Goal: Information Seeking & Learning: Learn about a topic

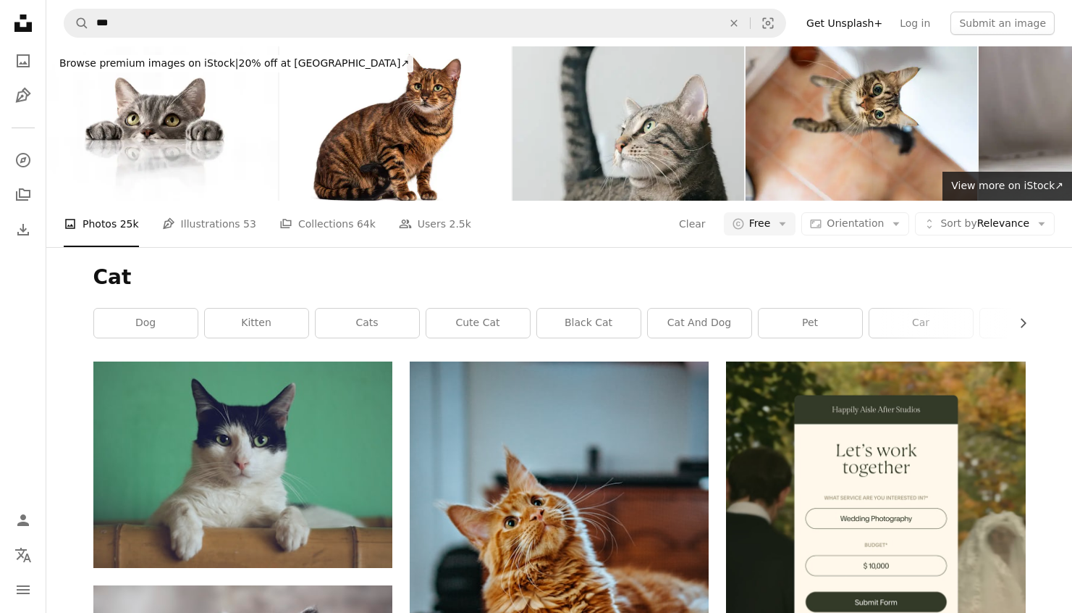
click at [891, 280] on h1 "Cat" at bounding box center [559, 277] width 933 height 26
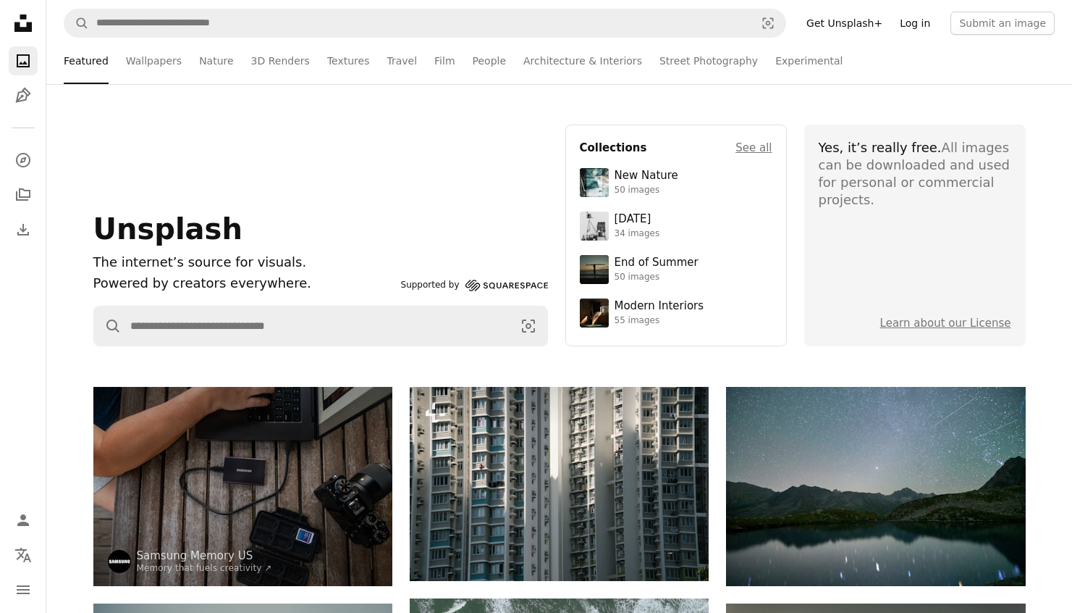
click at [925, 28] on link "Log in" at bounding box center [915, 23] width 48 height 23
click at [882, 156] on div "Yes, it’s really free. All images can be downloaded and used for personal or co…" at bounding box center [915, 174] width 193 height 70
click at [954, 325] on link "Learn about our License" at bounding box center [946, 322] width 131 height 13
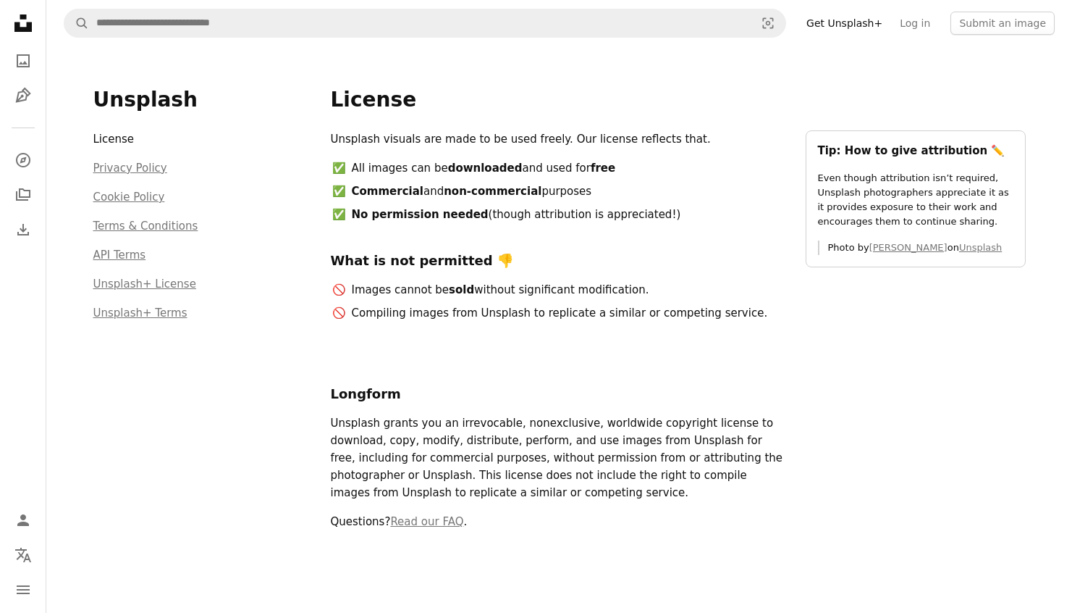
drag, startPoint x: 346, startPoint y: 169, endPoint x: 642, endPoint y: 196, distance: 297.3
click at [642, 196] on ul "All images can be downloaded and used for free Commercial and non-commercial pu…" at bounding box center [560, 191] width 458 height 64
click at [579, 199] on li "Commercial and non-commercial purposes" at bounding box center [569, 190] width 439 height 17
drag, startPoint x: 582, startPoint y: 196, endPoint x: 353, endPoint y: 191, distance: 229.6
click at [353, 191] on li "Commercial and non-commercial purposes" at bounding box center [569, 190] width 439 height 17
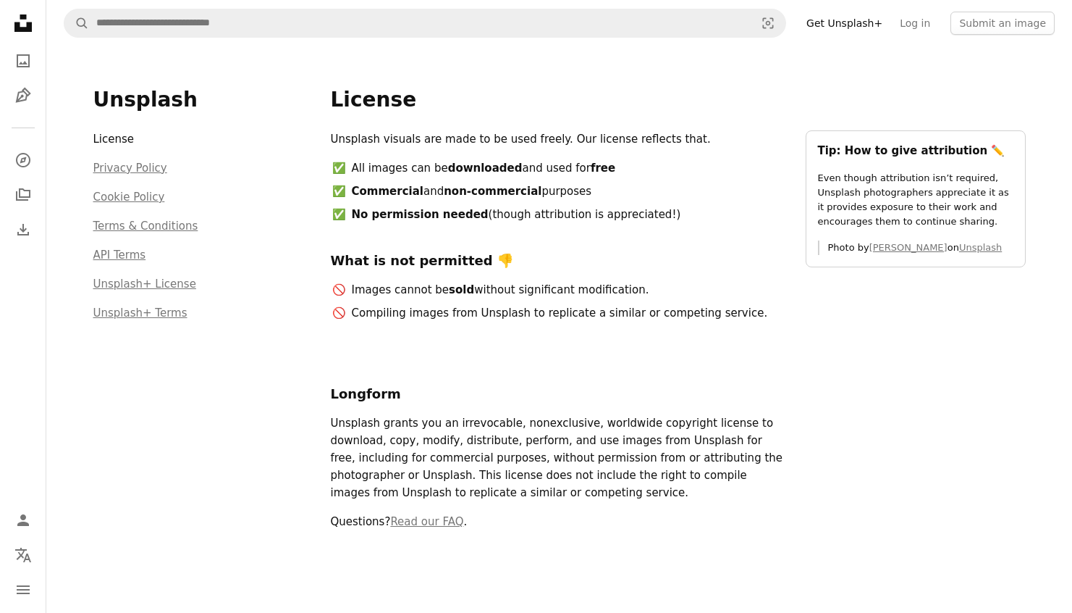
drag, startPoint x: 647, startPoint y: 216, endPoint x: 356, endPoint y: 212, distance: 291.1
click at [356, 212] on li "No permission needed (though attribution is appreciated!)" at bounding box center [569, 214] width 439 height 17
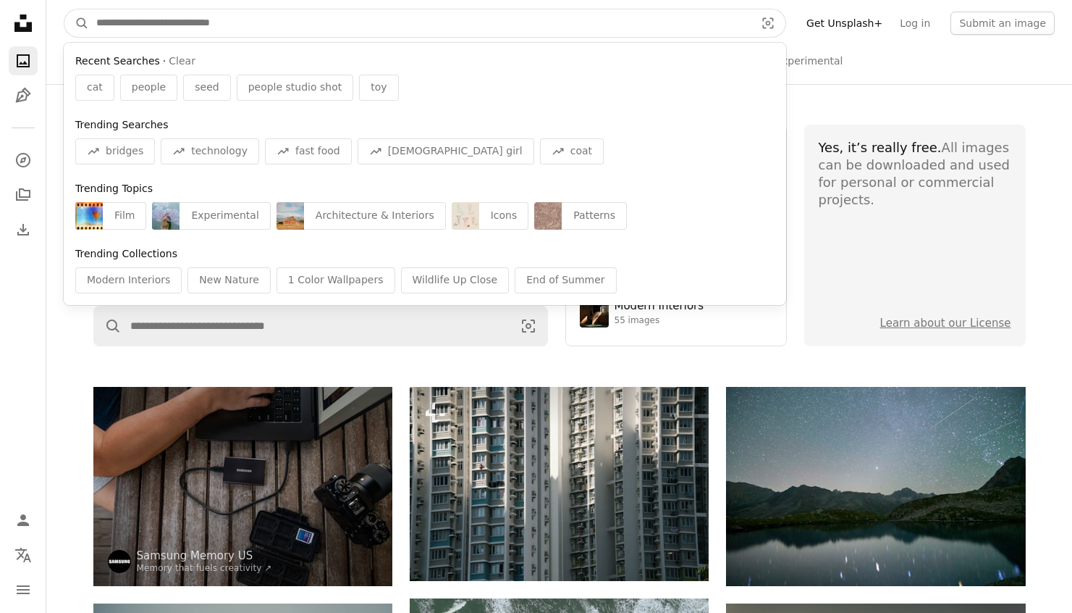
click at [285, 18] on input "Find visuals sitewide" at bounding box center [420, 23] width 662 height 28
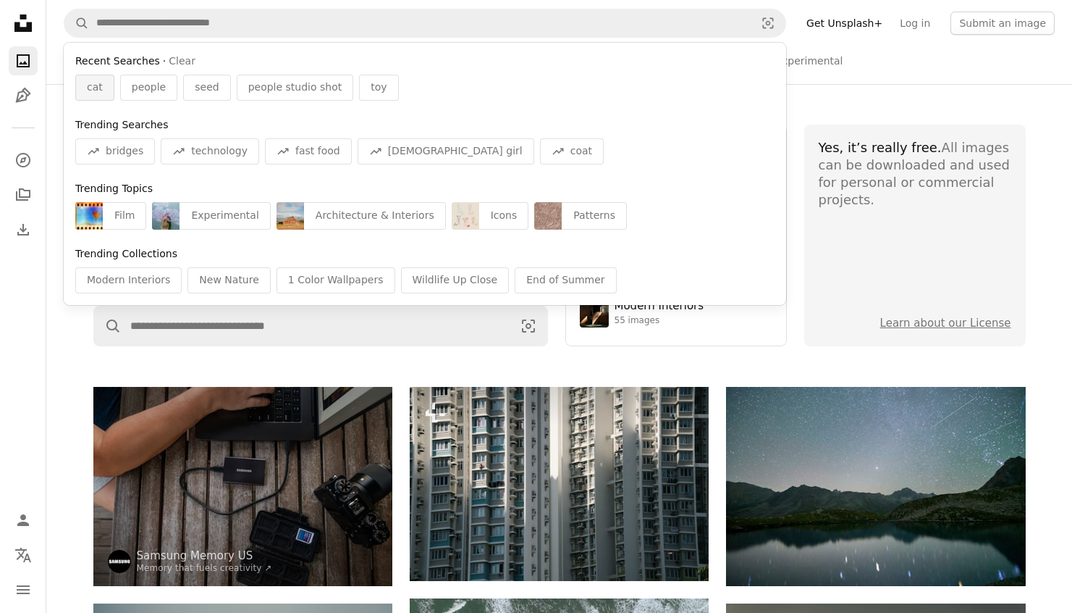
click at [101, 96] on div "cat" at bounding box center [94, 88] width 39 height 26
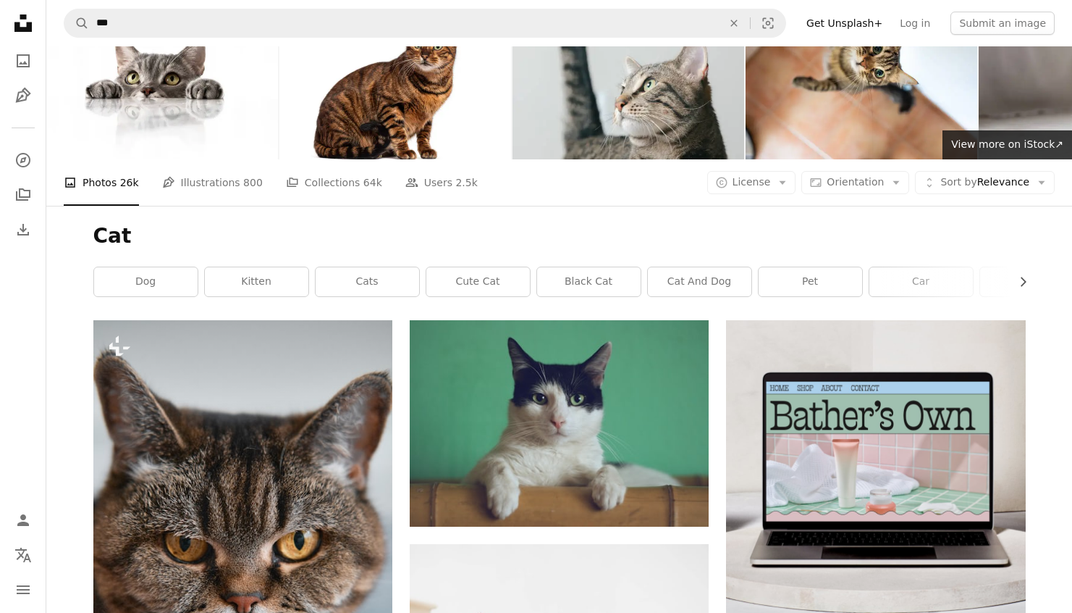
scroll to position [135, 0]
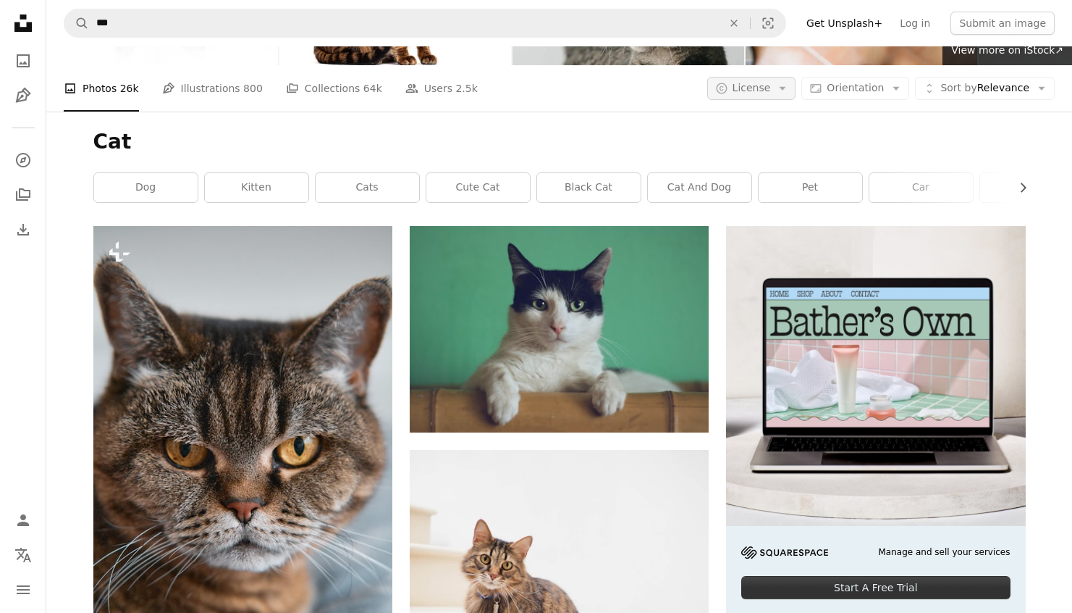
click at [779, 82] on button "A copyright icon © License Arrow down" at bounding box center [751, 88] width 89 height 23
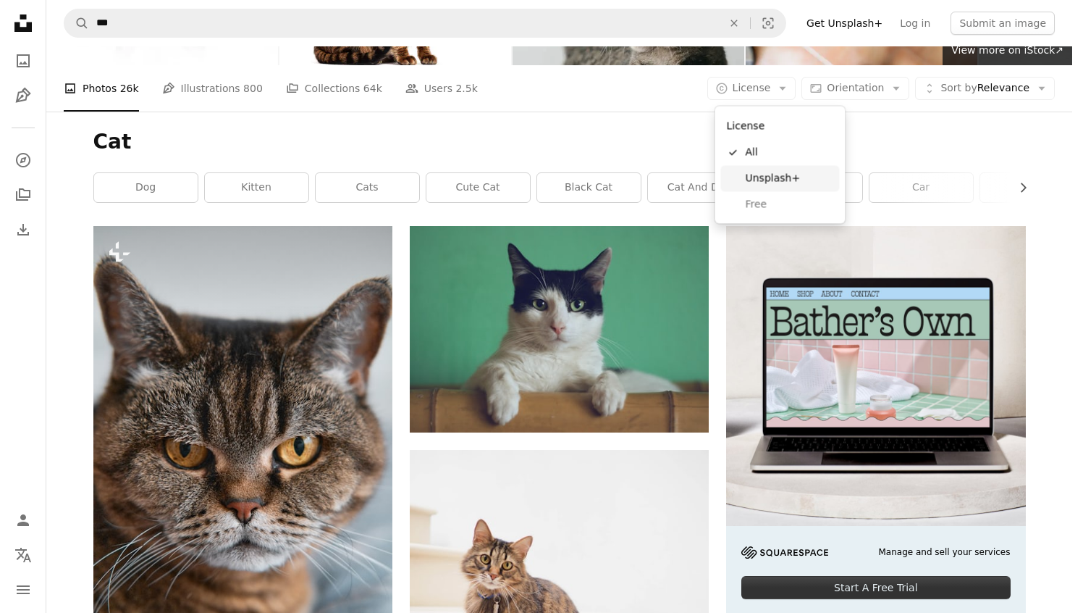
click at [783, 182] on span "Unsplash+" at bounding box center [790, 178] width 88 height 14
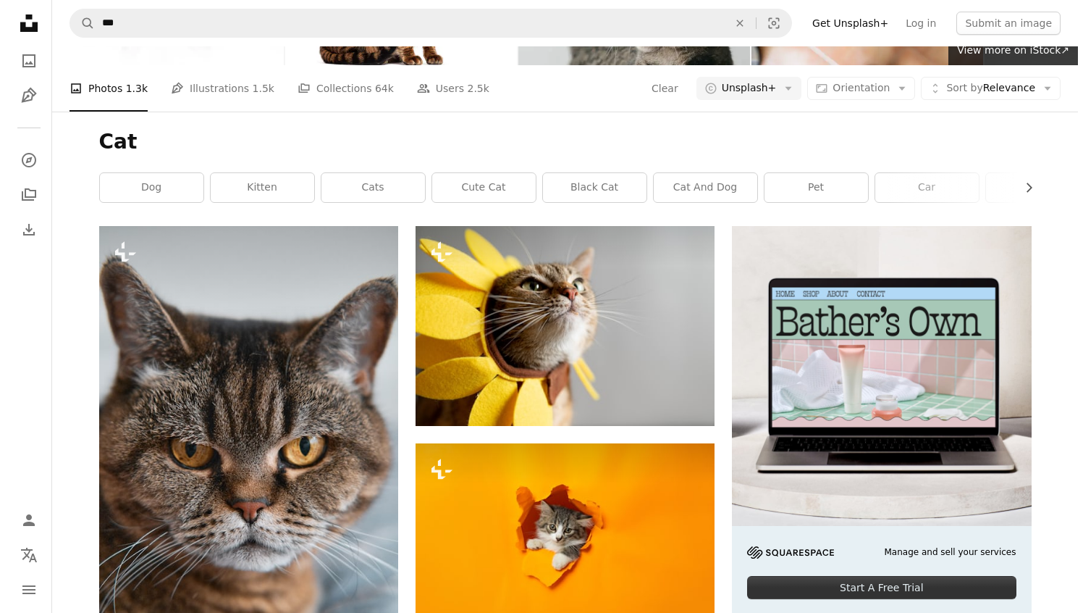
scroll to position [765, 0]
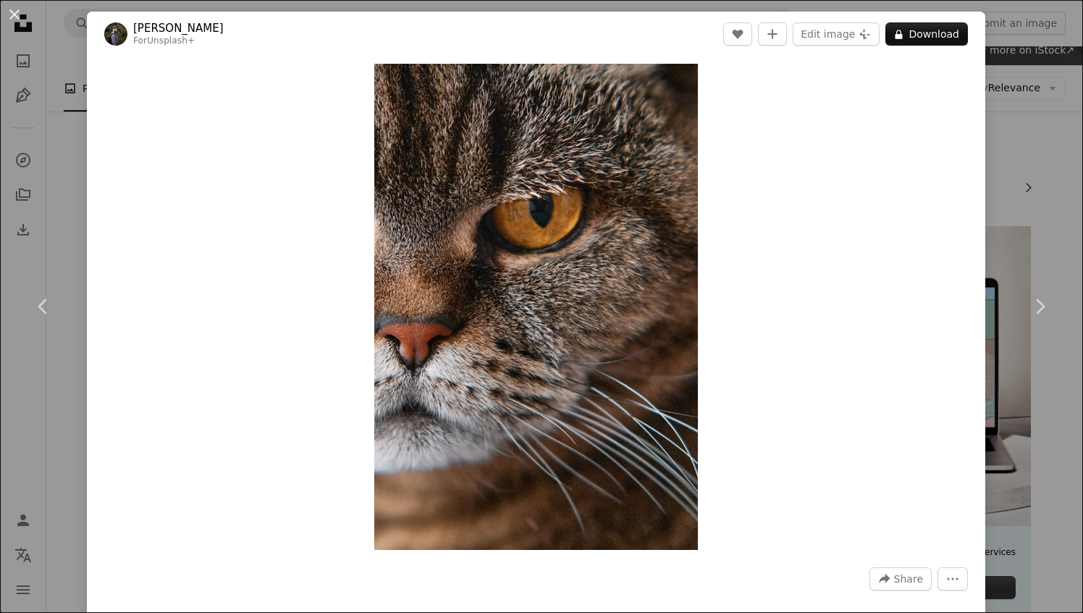
click at [17, 17] on button "An X shape" at bounding box center [14, 14] width 17 height 17
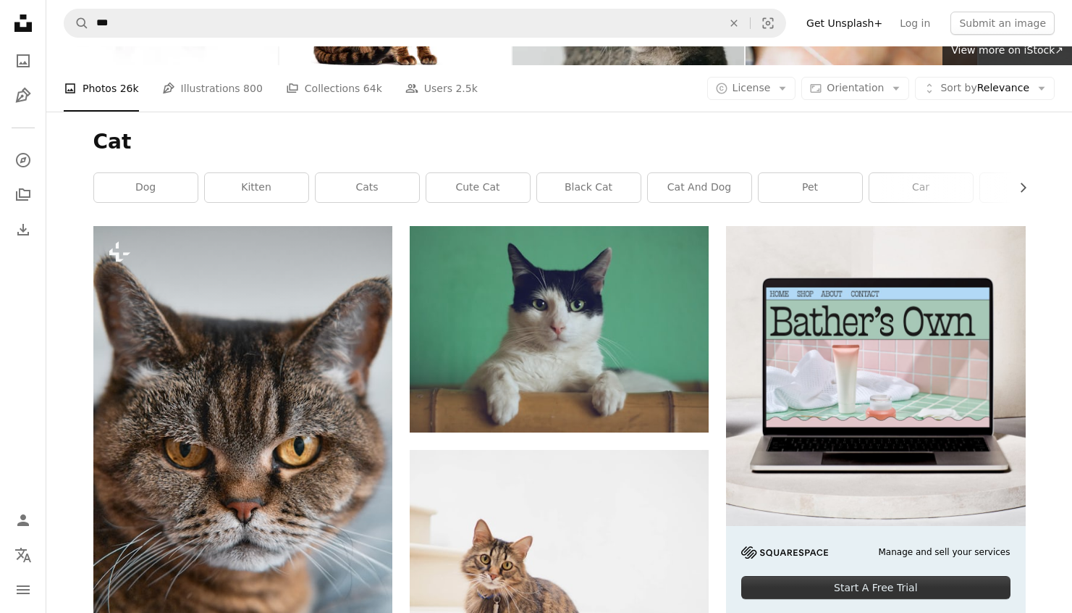
scroll to position [3138, 0]
